Goal: Task Accomplishment & Management: Complete application form

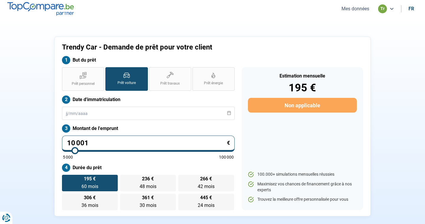
click at [360, 12] on button "Mes données" at bounding box center [355, 9] width 31 height 6
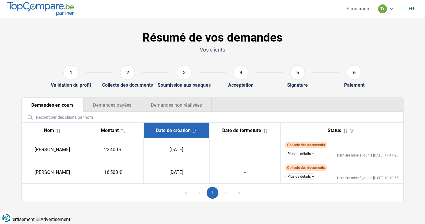
click at [308, 153] on button "Plus de détails" at bounding box center [300, 154] width 31 height 6
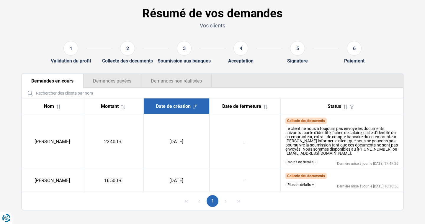
scroll to position [30, 0]
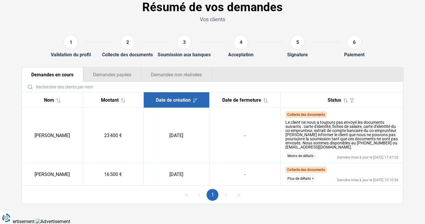
click at [312, 180] on button "Plus de détails" at bounding box center [300, 179] width 31 height 6
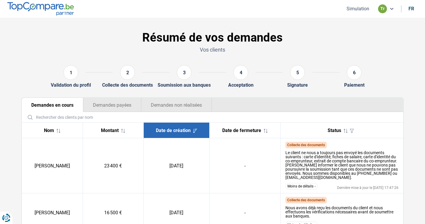
scroll to position [46, 0]
